Goal: Complete application form: Complete application form

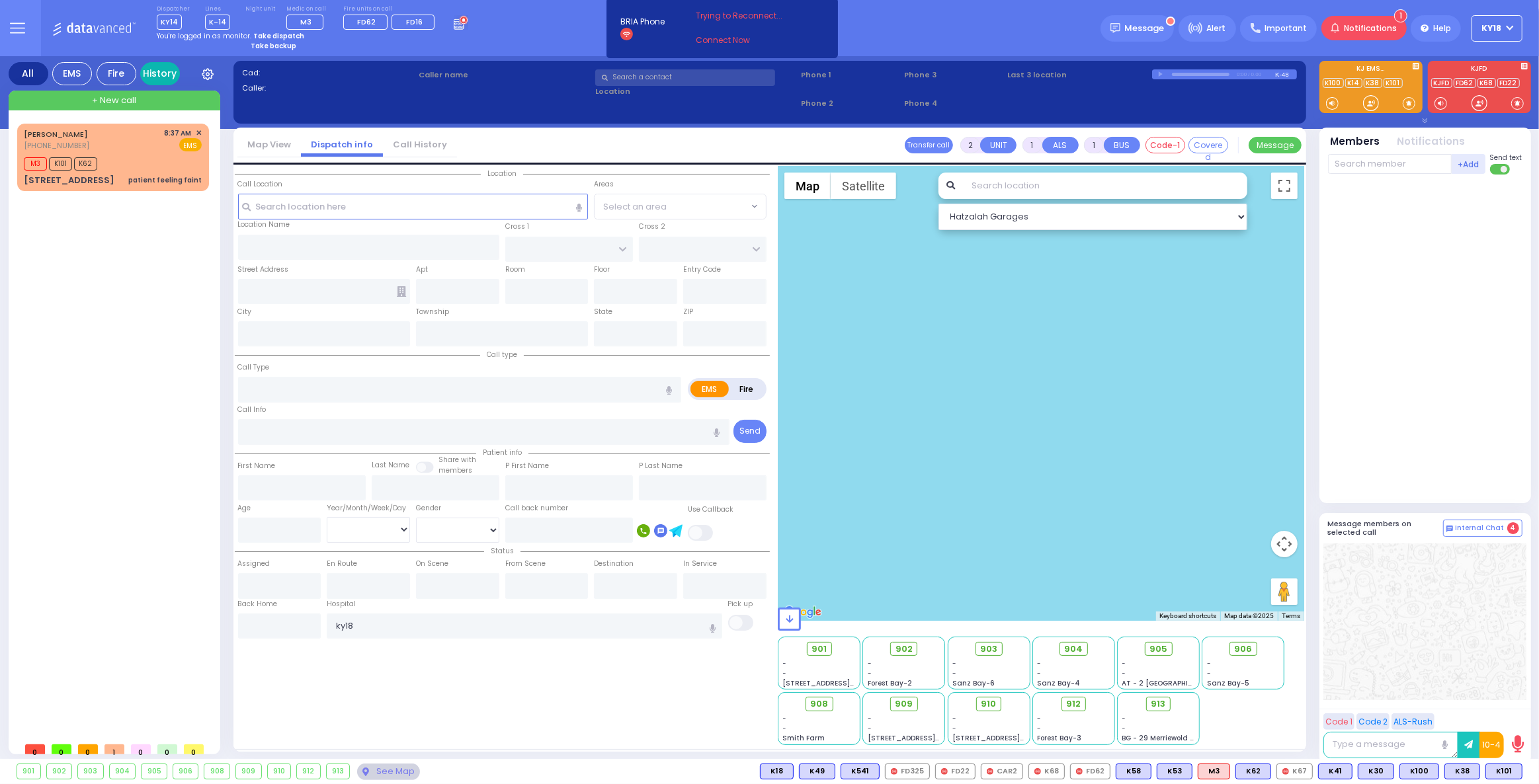
click at [161, 75] on link "History" at bounding box center [160, 74] width 40 height 23
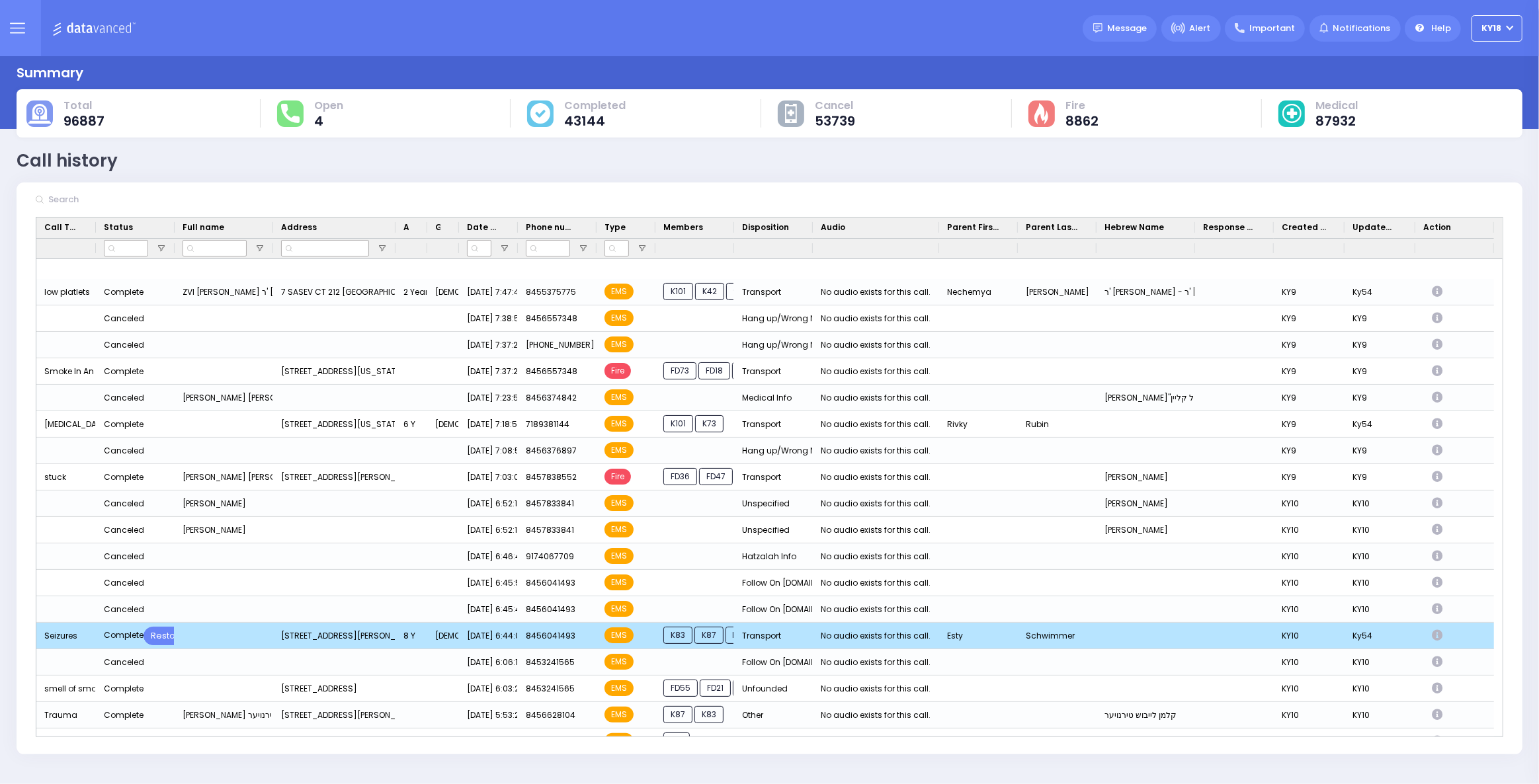
scroll to position [1442, 0]
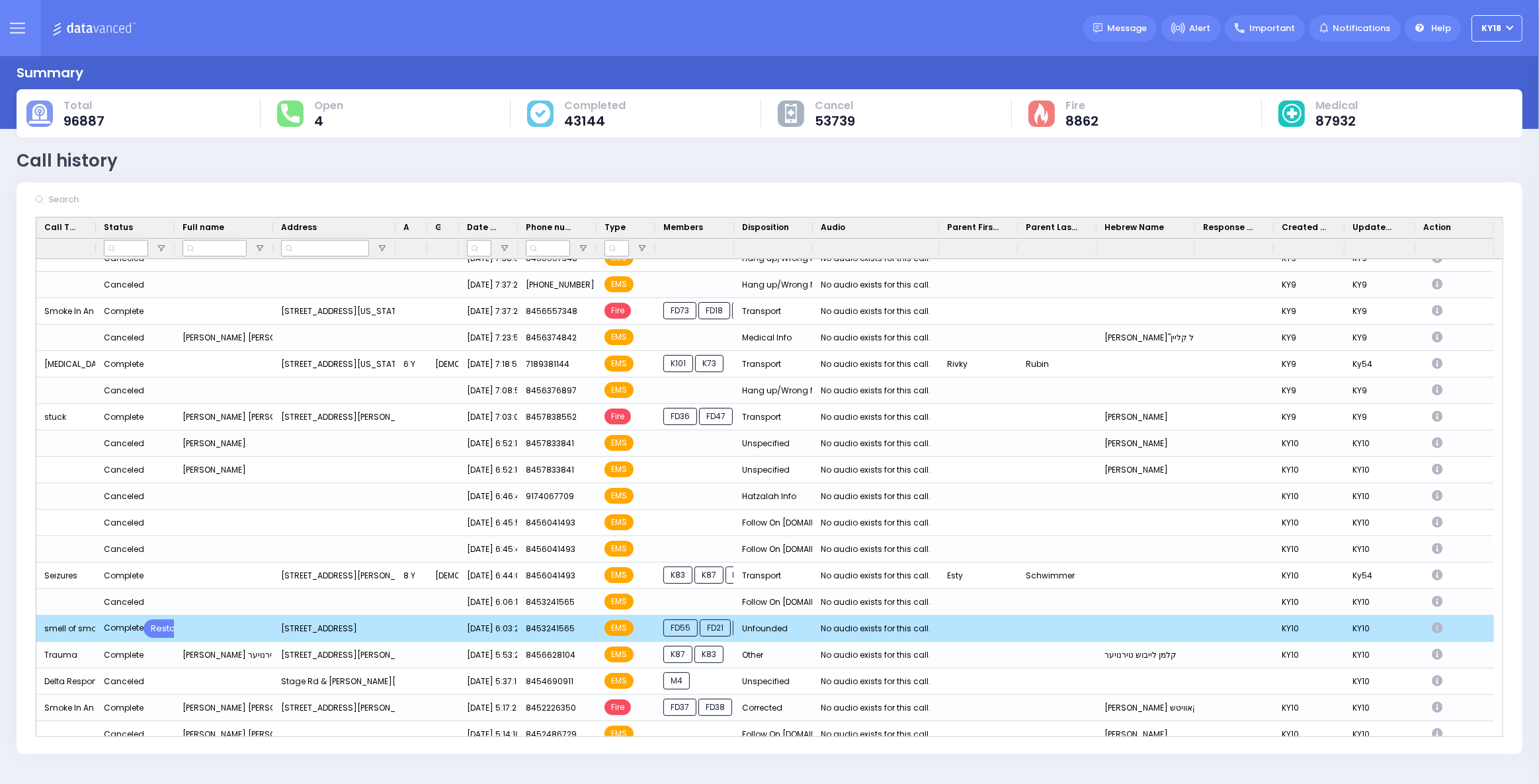
click at [1440, 627] on icon "Press SPACE to deselect this row." at bounding box center [1439, 628] width 14 height 11
select select
select select "Unfounded"
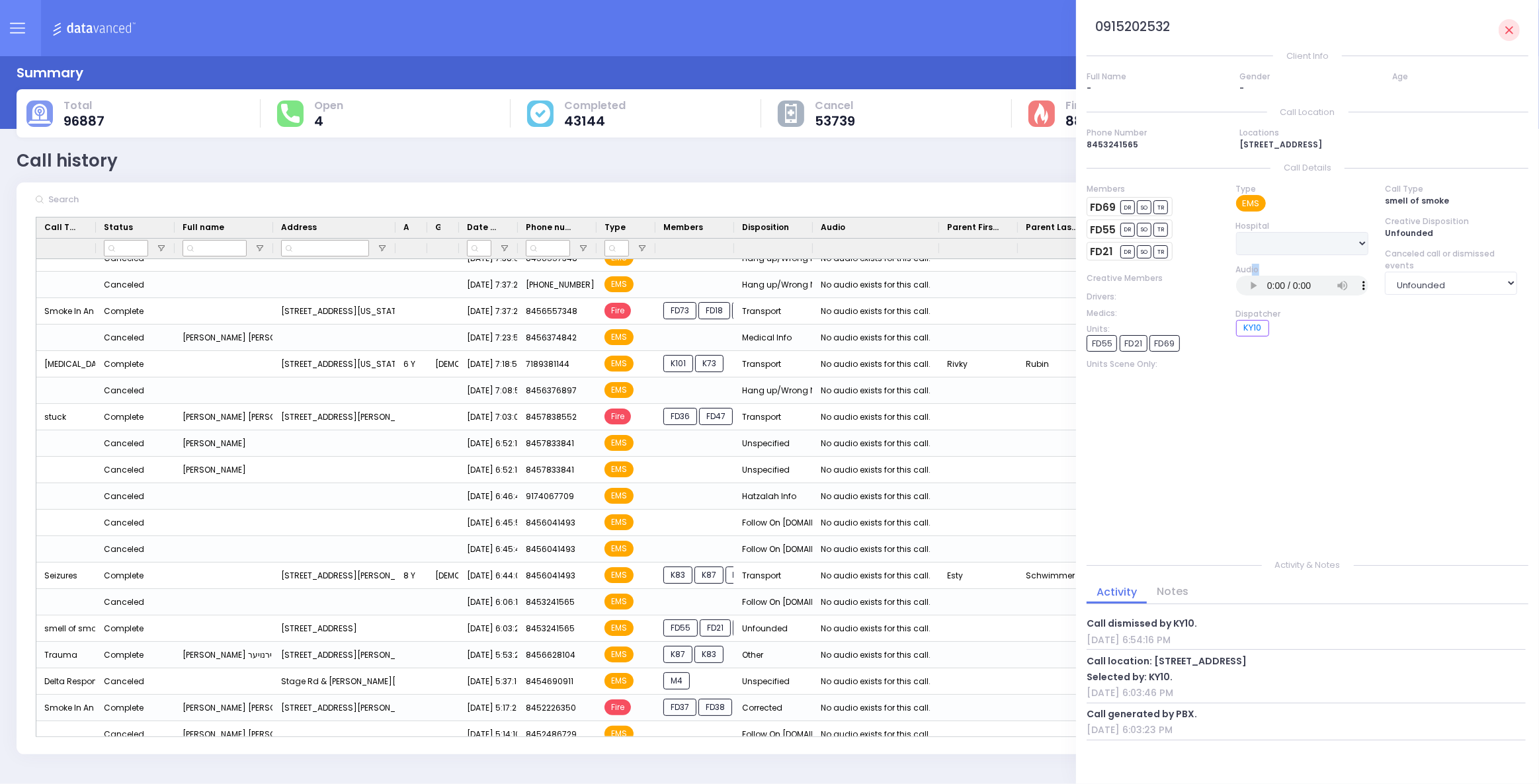
click at [1252, 285] on div "Type EMS Hospital Aizer Health Center Aizer Health Center Aizer Health Center A…" at bounding box center [1302, 360] width 149 height 355
click at [110, 34] on img at bounding box center [96, 28] width 88 height 16
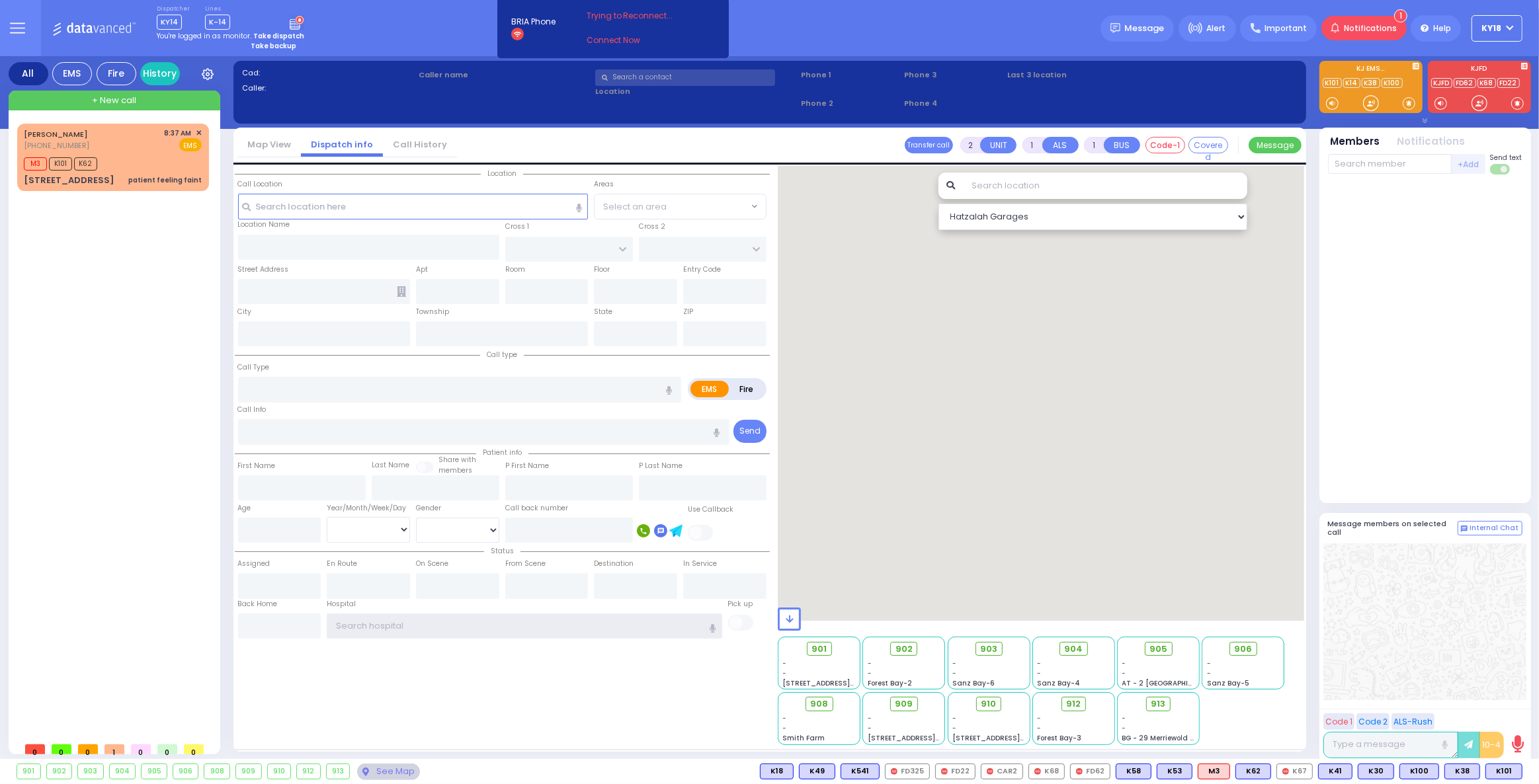
type input "ky18"
click at [156, 169] on div "M3 K101 K62" at bounding box center [113, 163] width 178 height 16
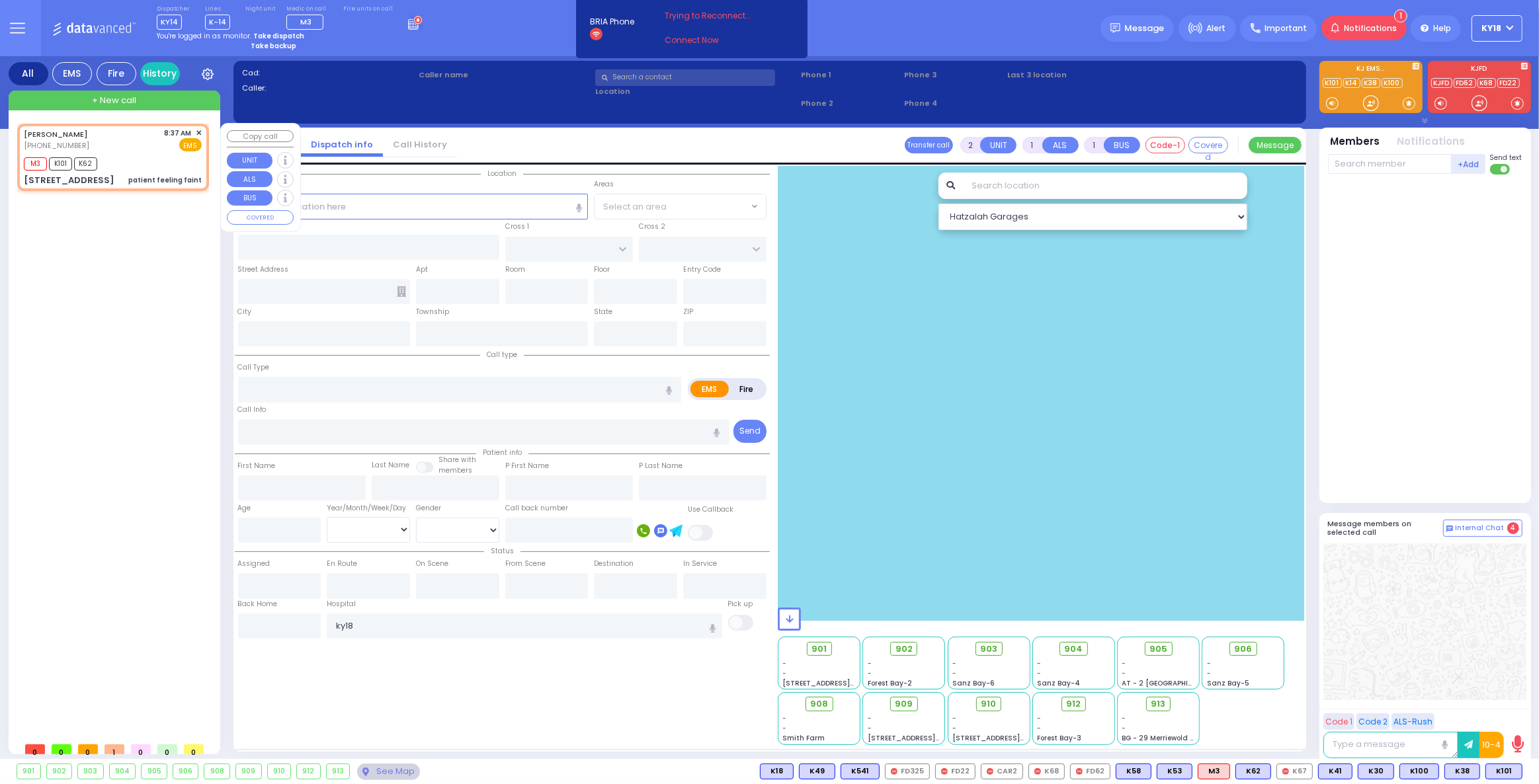
select select
type input "patient feeling faint"
radio input "true"
type input "[PERSON_NAME]"
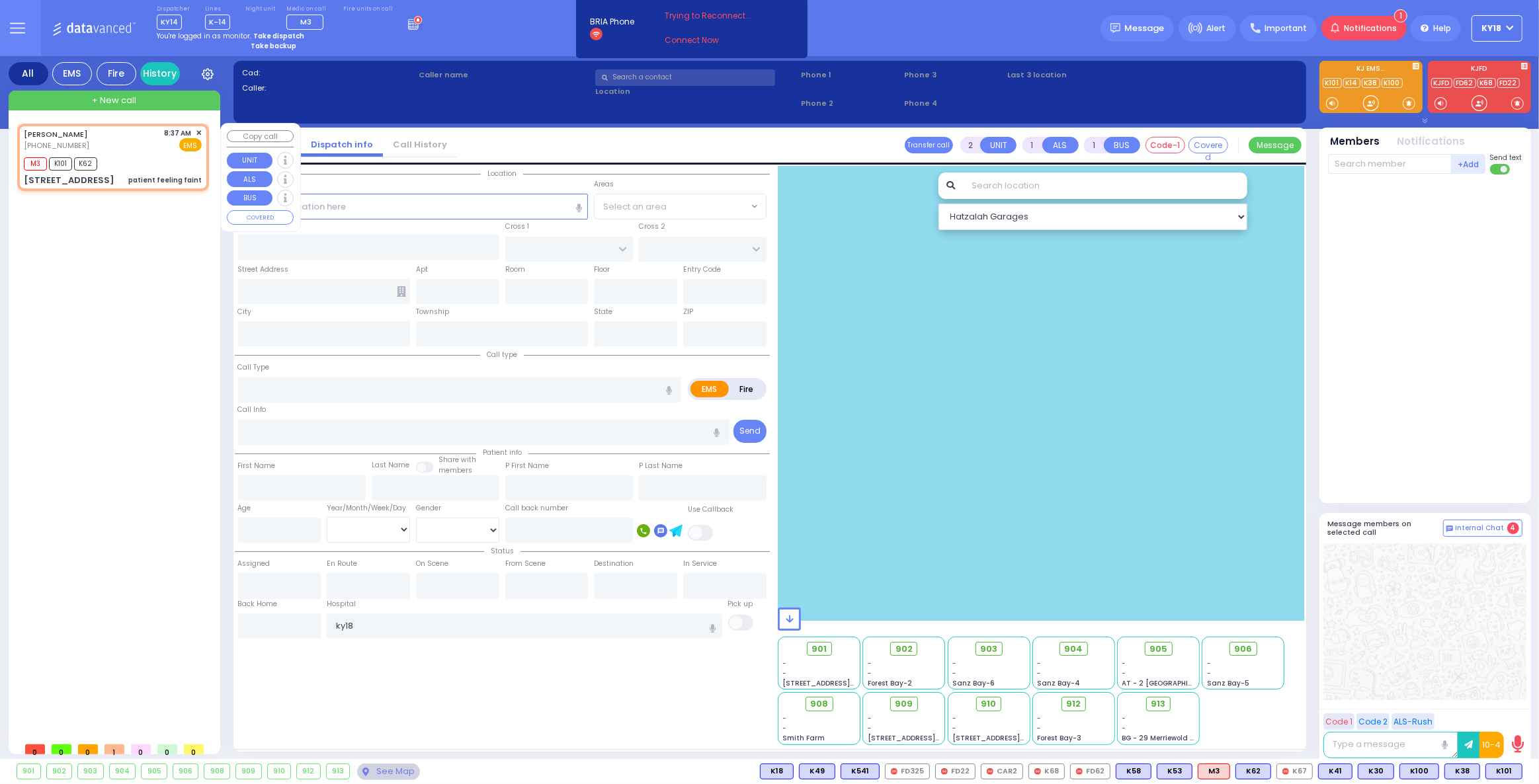
select select
type input "08:37"
type input "08:39"
select select "Hatzalah Garages"
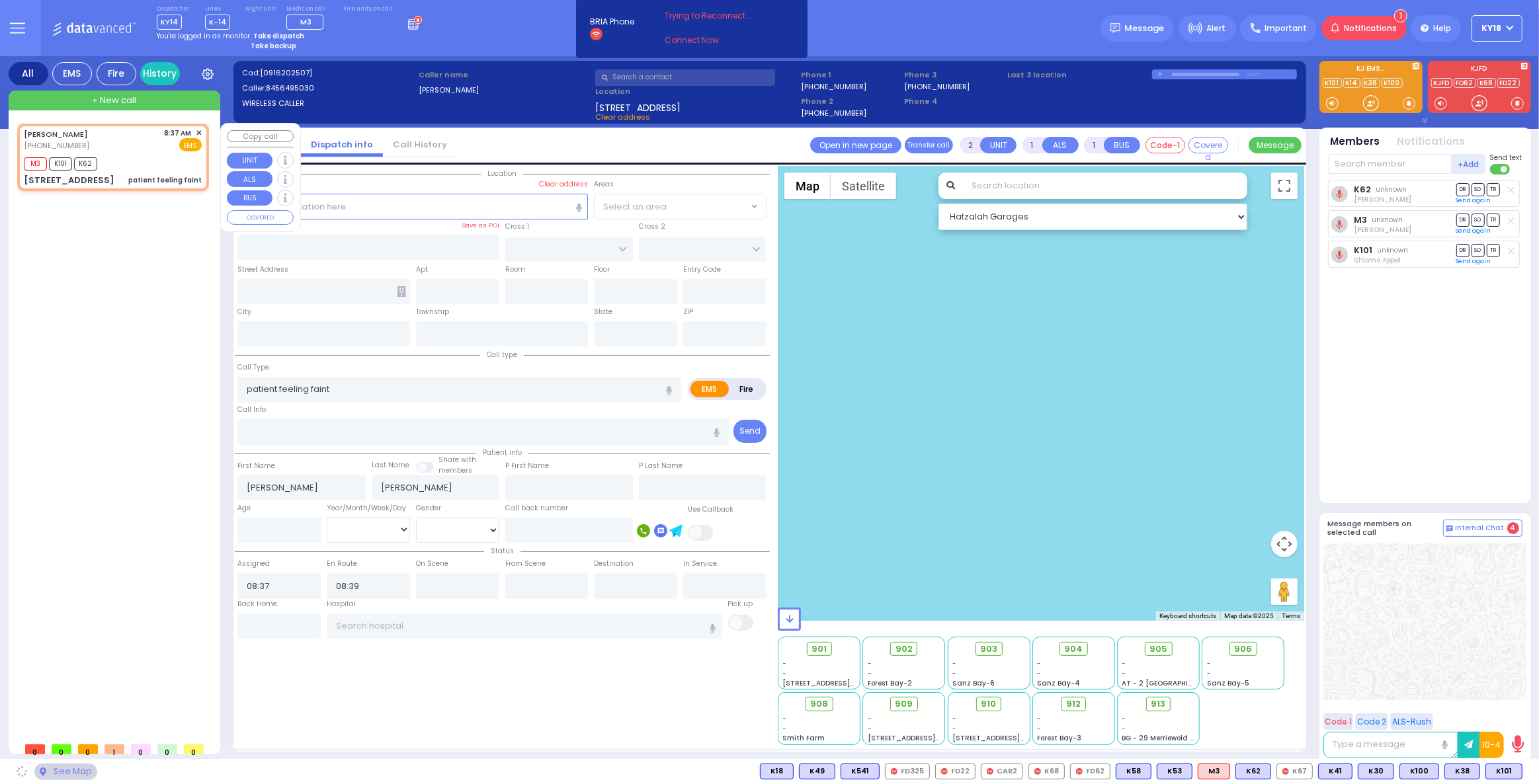
type input "TARNOPOL WAY"
type input "KALEV WAY"
type input "[STREET_ADDRESS]"
type input "102"
type input "Monroe"
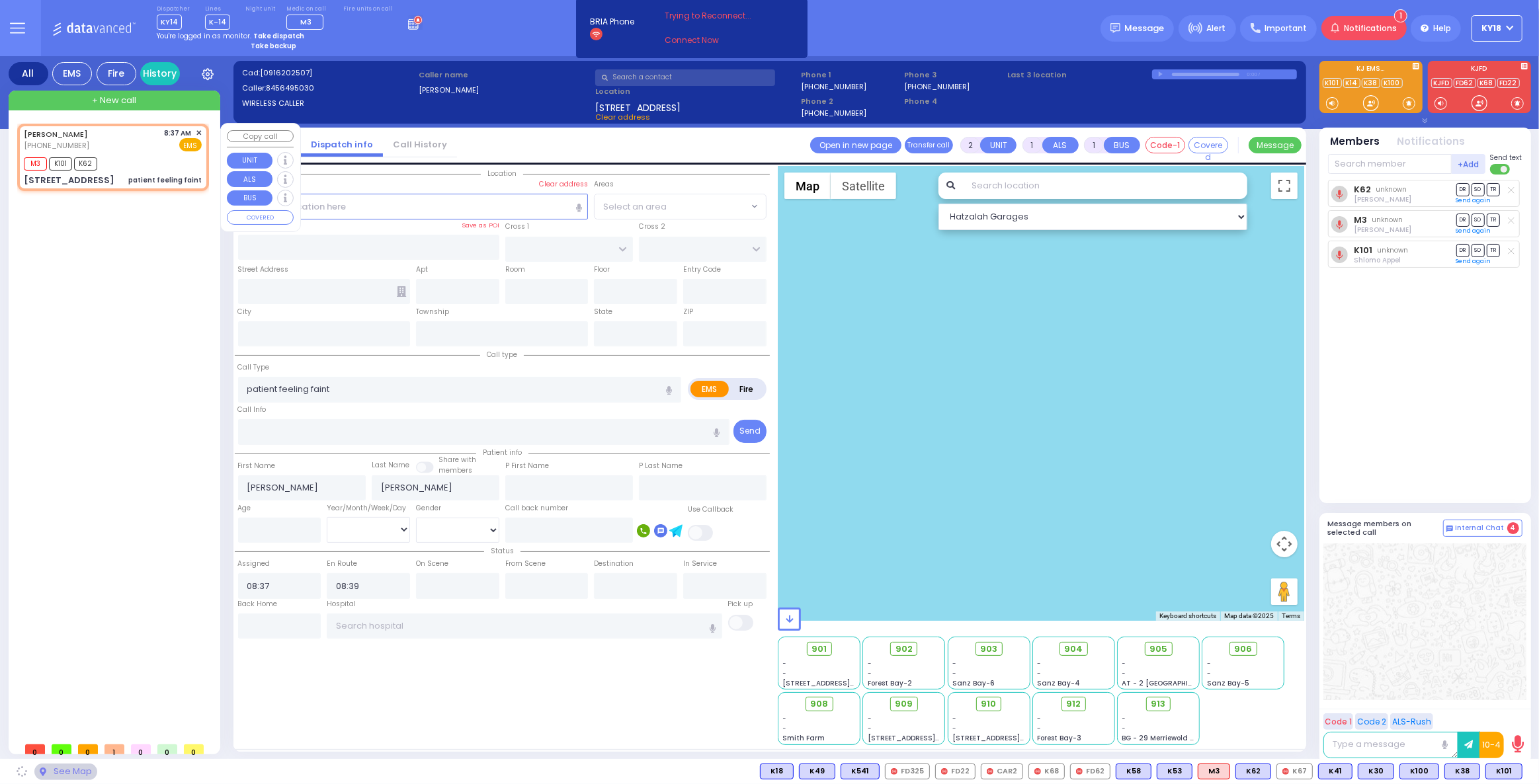
type input "[US_STATE]"
type input "10950"
select select "SECTION 2"
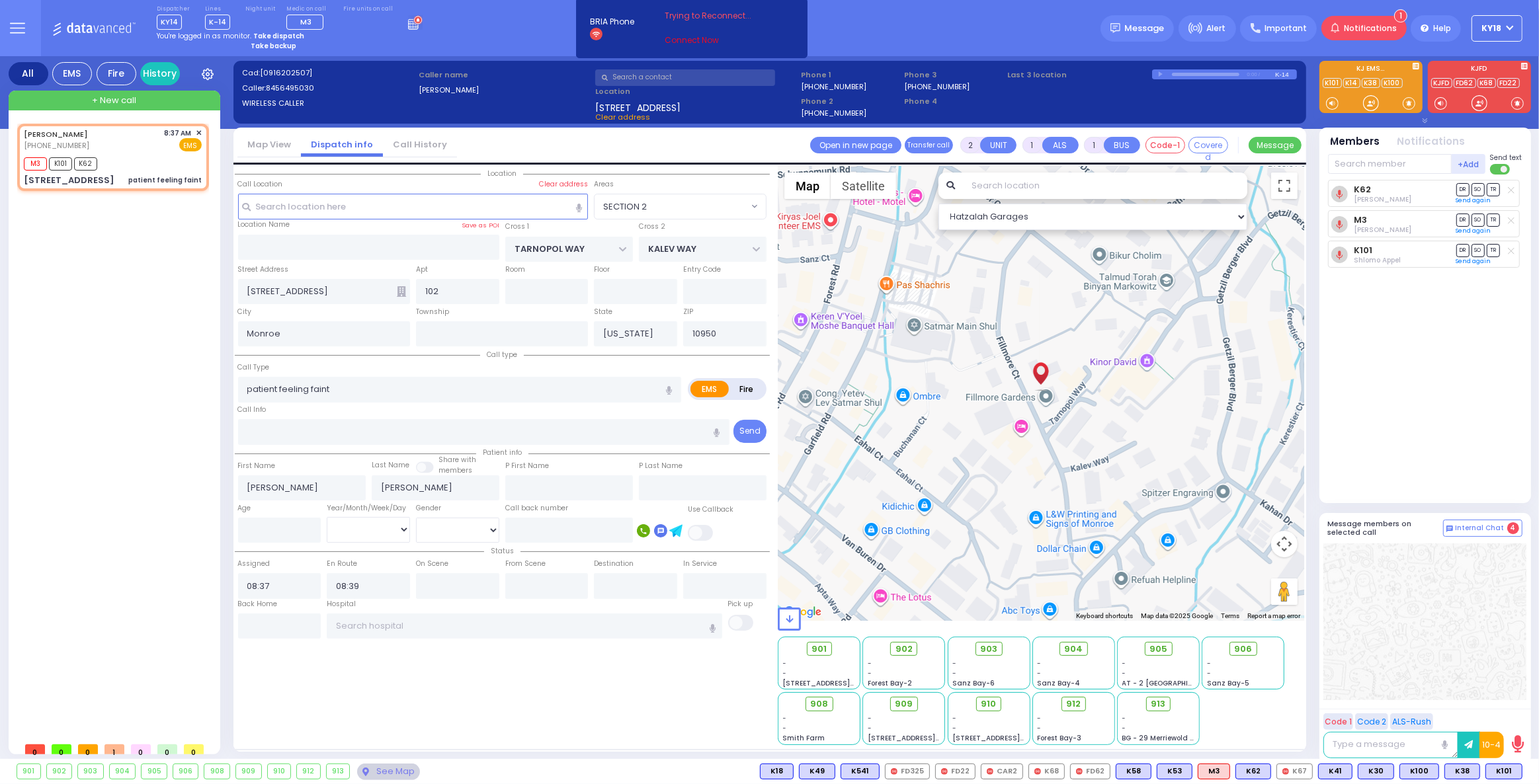
click at [677, 40] on link "Connect Now" at bounding box center [718, 40] width 104 height 12
select select
radio input "true"
select select
radio input "true"
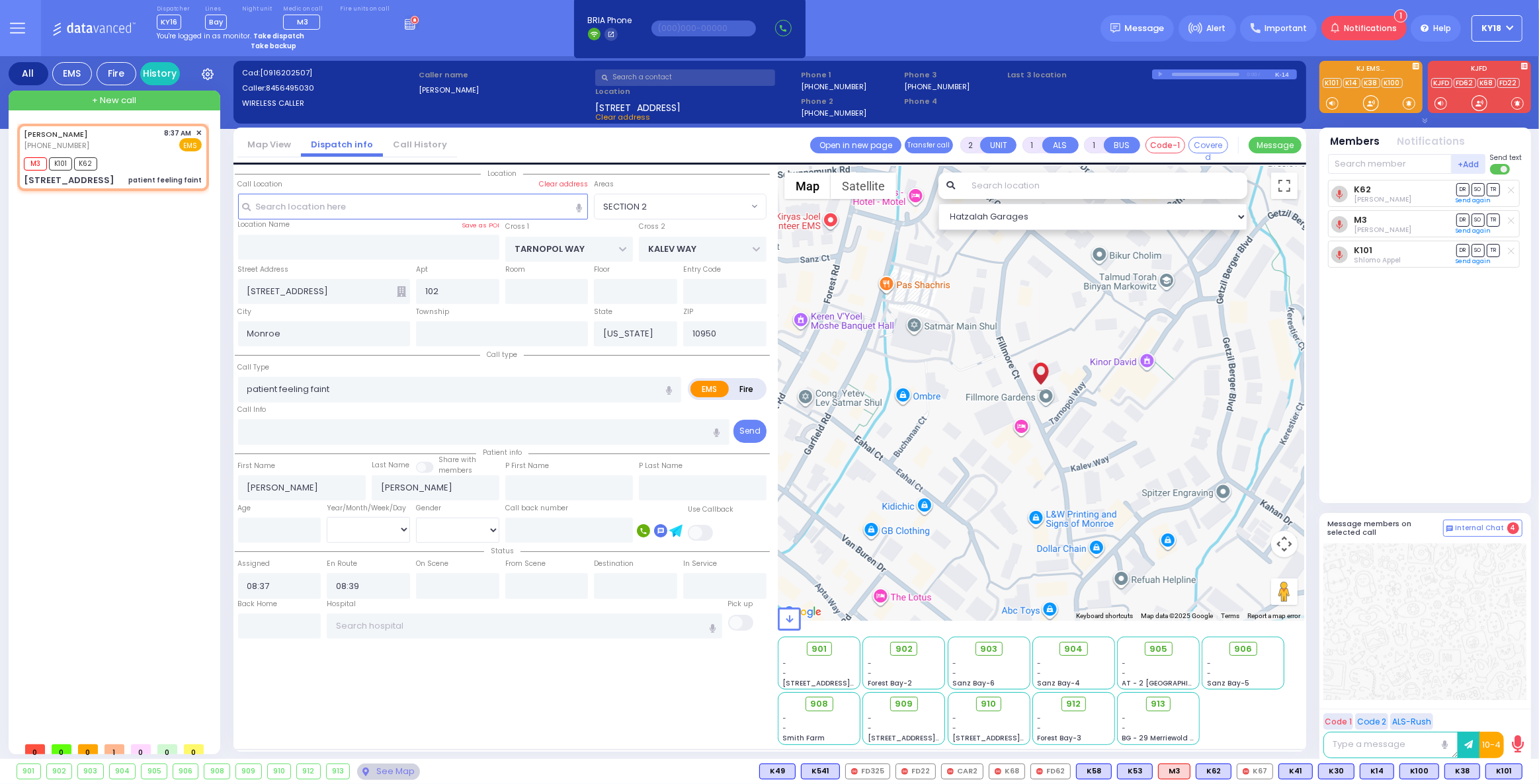
select select
radio input "true"
select select
radio input "true"
select select
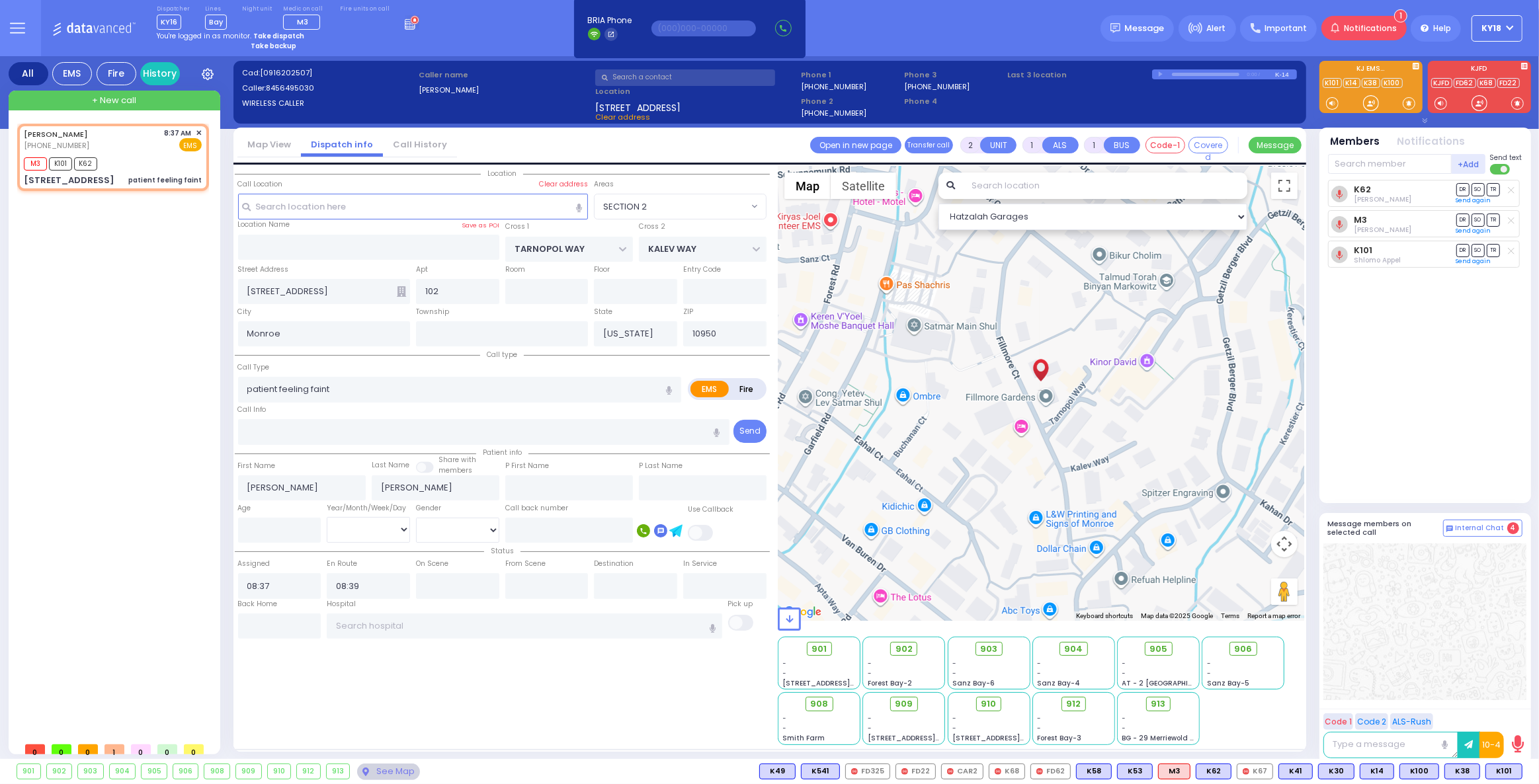
radio input "true"
select select
select select "Hatzalah Garages"
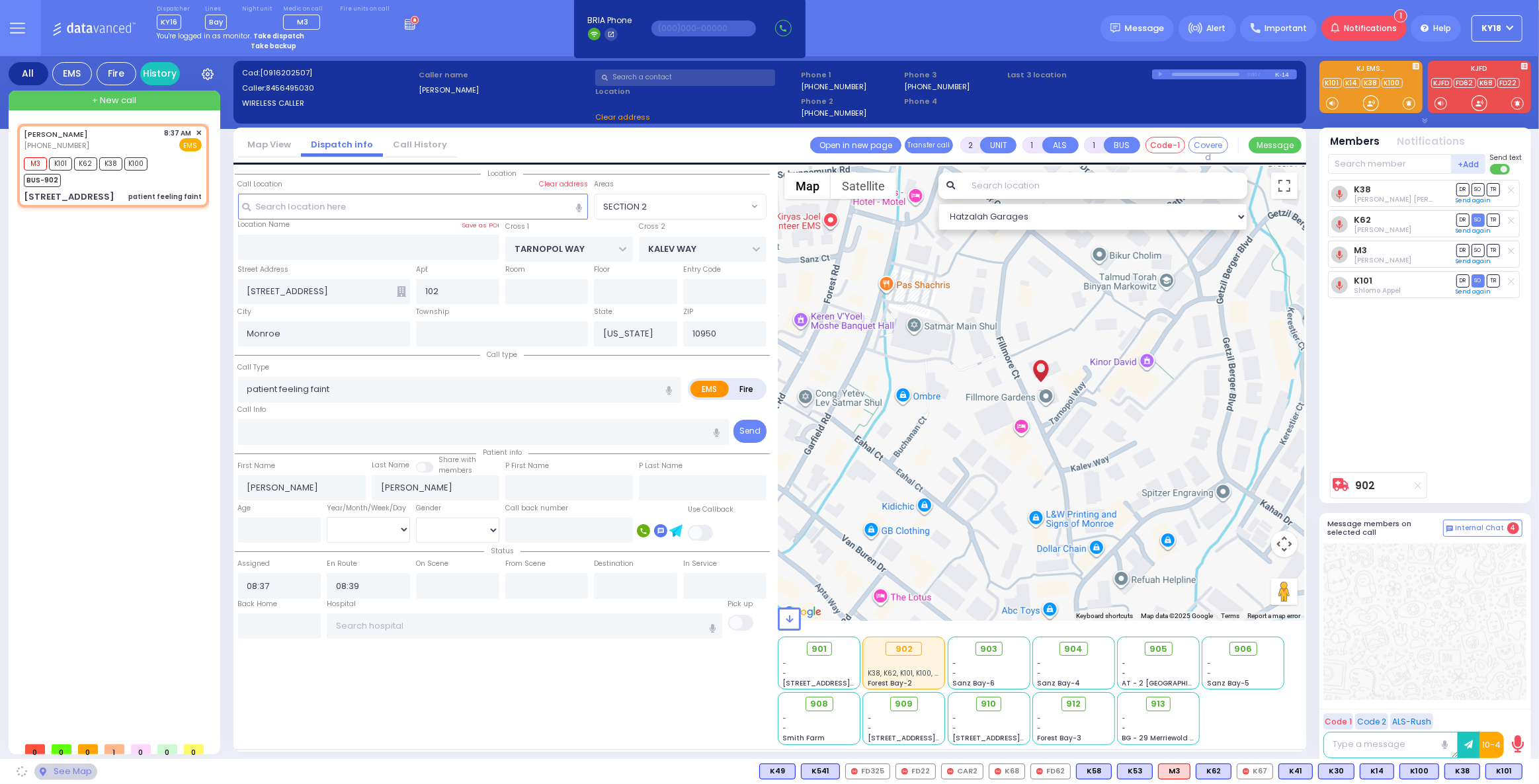
radio input "true"
select select
radio input "true"
select select
type input "09:10"
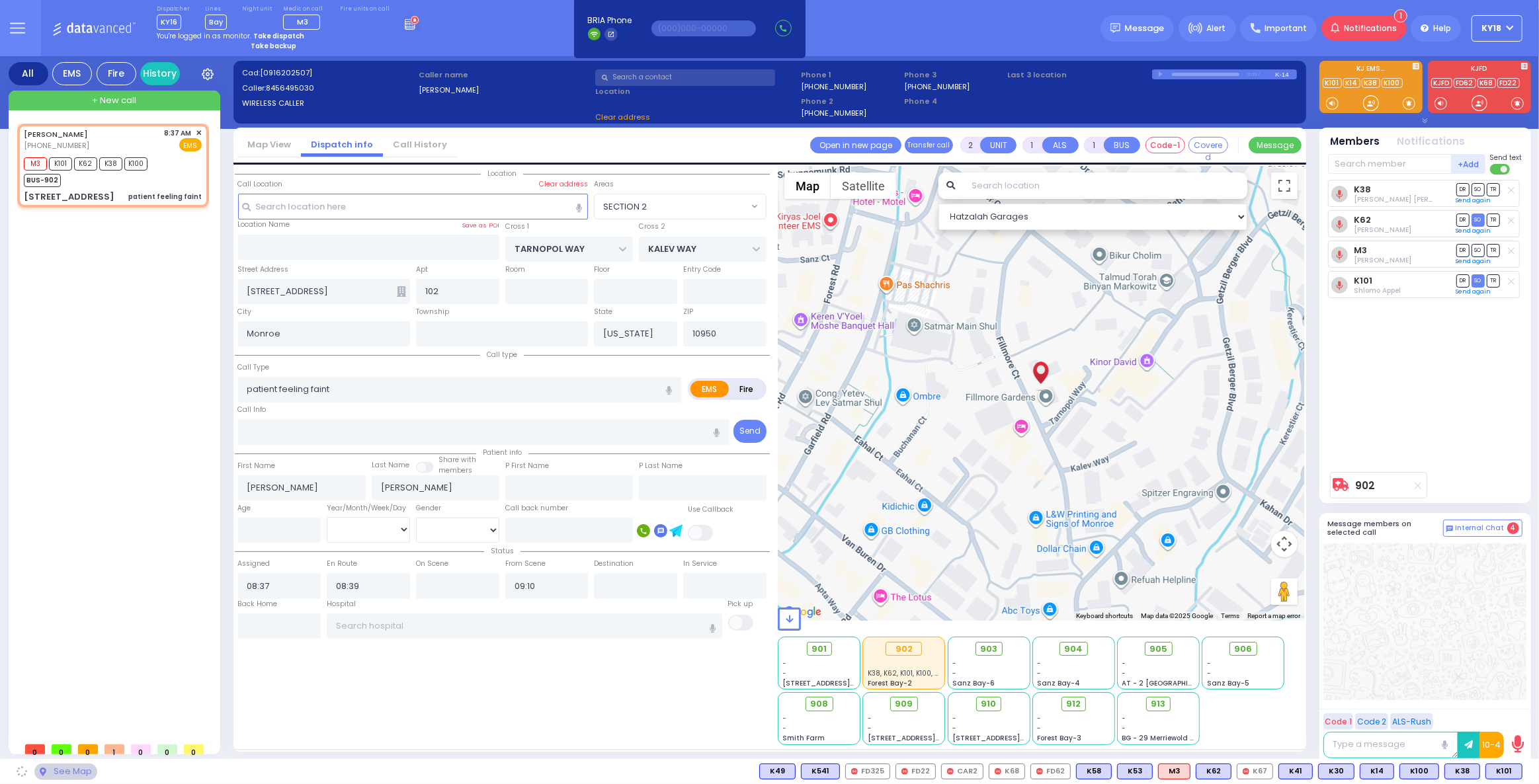
select select "SECTION 2"
select select "Hatzalah Garages"
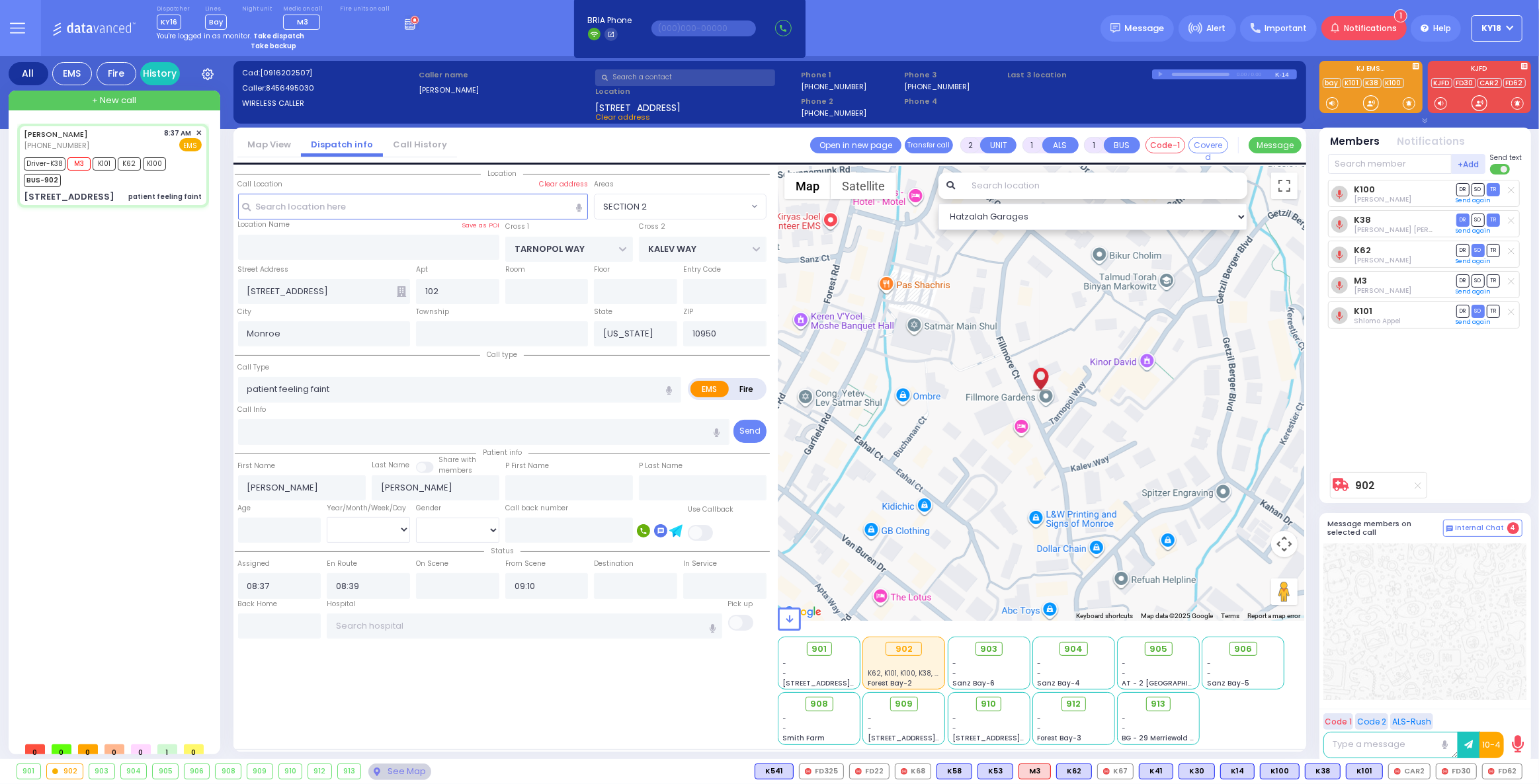
select select
radio input "true"
select select
select select "SECTION 2"
select select "Hatzalah Garages"
